Goal: Task Accomplishment & Management: Use online tool/utility

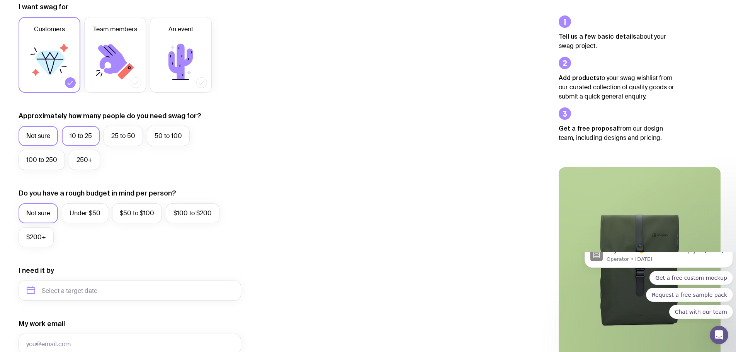
click at [90, 143] on label "10 to 25" at bounding box center [81, 136] width 38 height 20
click at [0, 0] on input "10 to 25" at bounding box center [0, 0] width 0 height 0
click at [122, 215] on label "$50 to $100" at bounding box center [137, 213] width 50 height 20
click at [0, 0] on input "$50 to $100" at bounding box center [0, 0] width 0 height 0
